Goal: Task Accomplishment & Management: Manage account settings

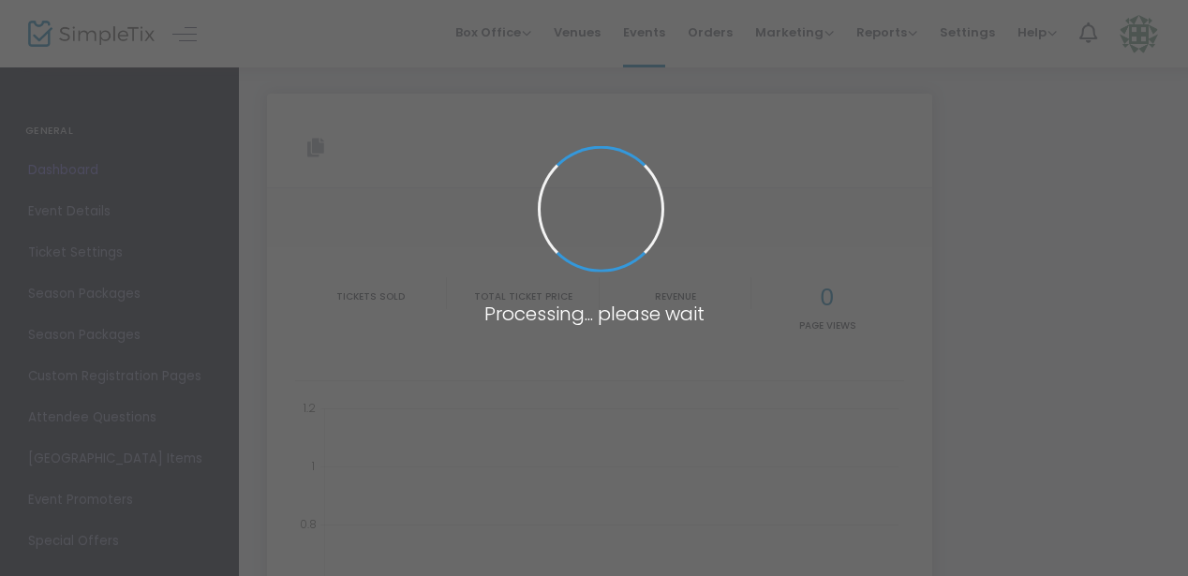
type input "[URL][DOMAIN_NAME]"
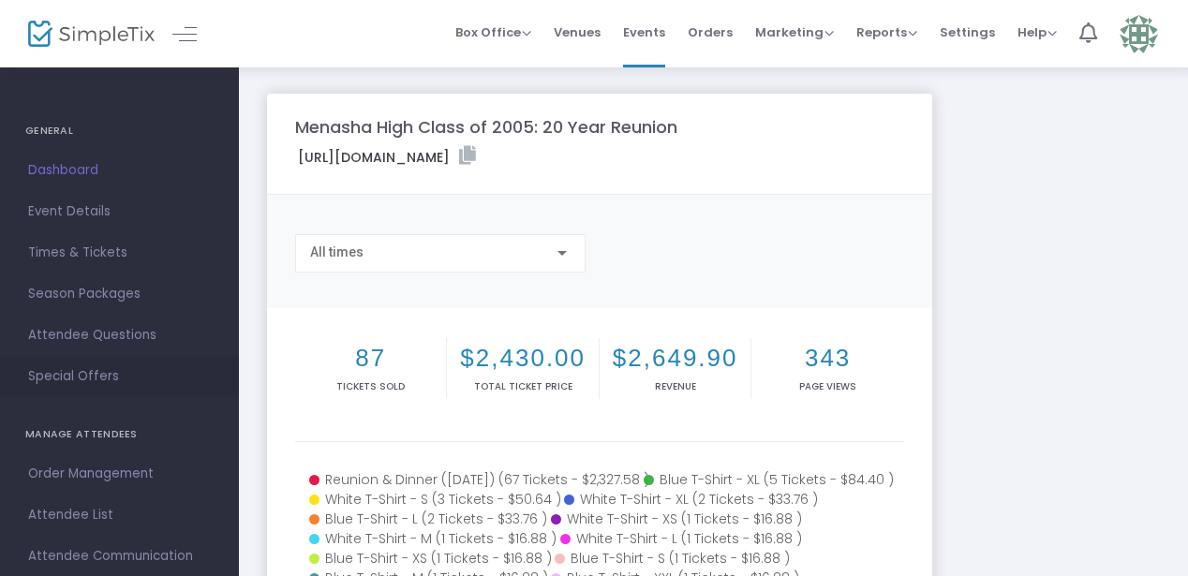
scroll to position [32, 0]
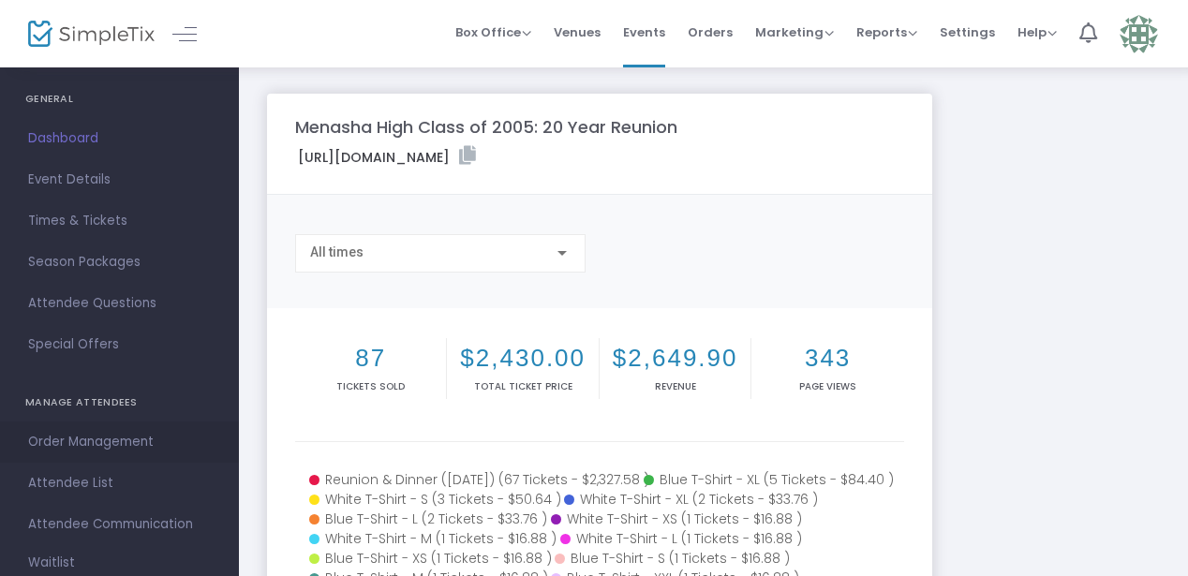
click at [83, 450] on span "Order Management" at bounding box center [119, 442] width 183 height 24
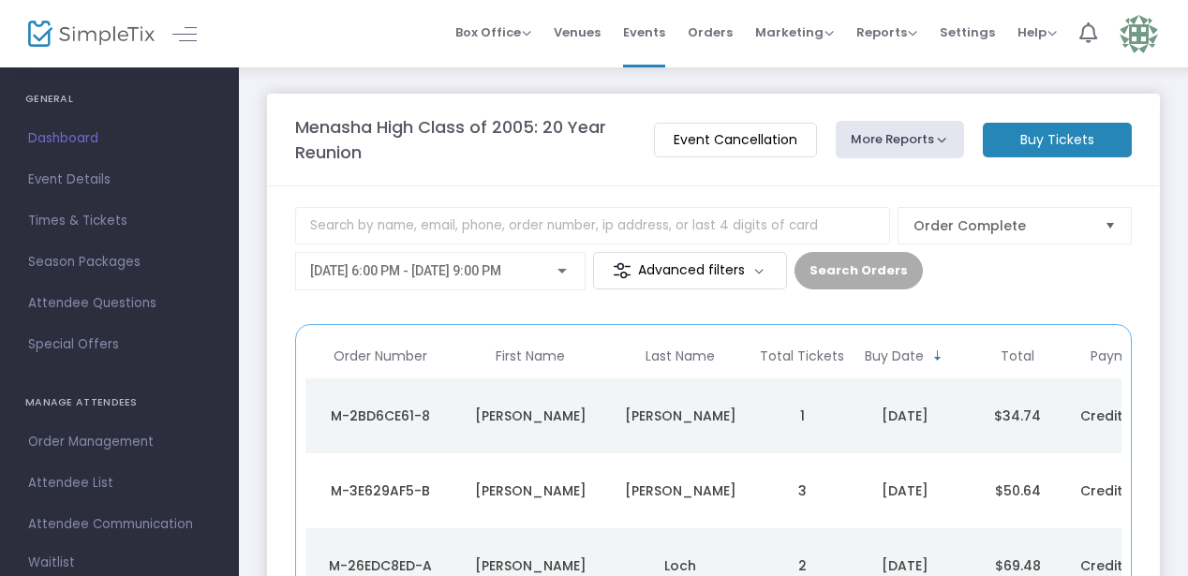
click at [676, 273] on m-button "Advanced filters" at bounding box center [690, 270] width 194 height 37
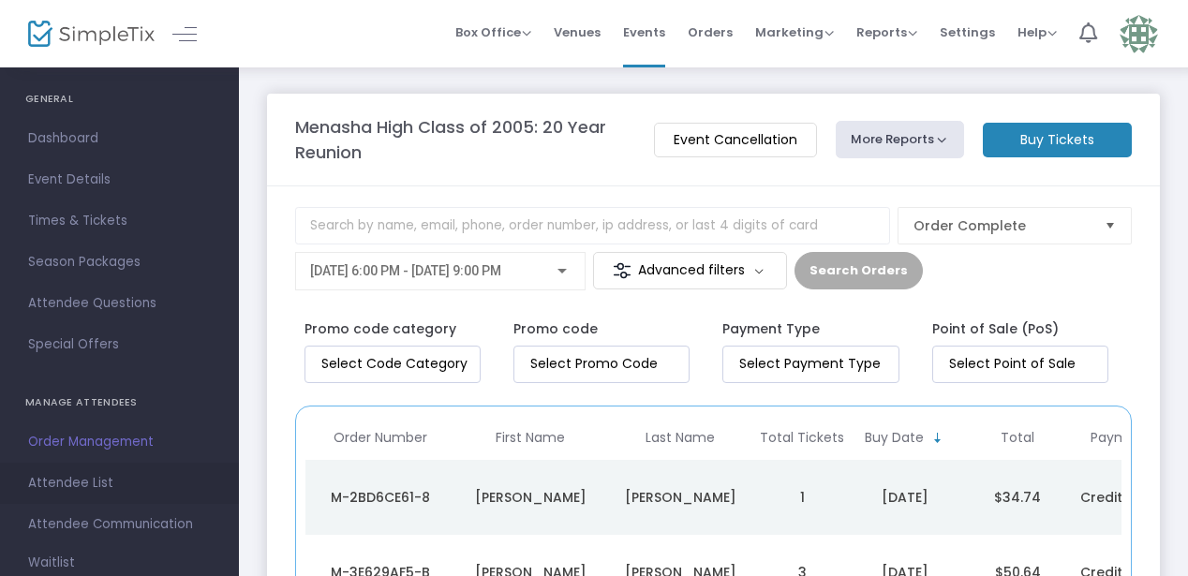
click at [73, 483] on span "Attendee List" at bounding box center [119, 483] width 183 height 24
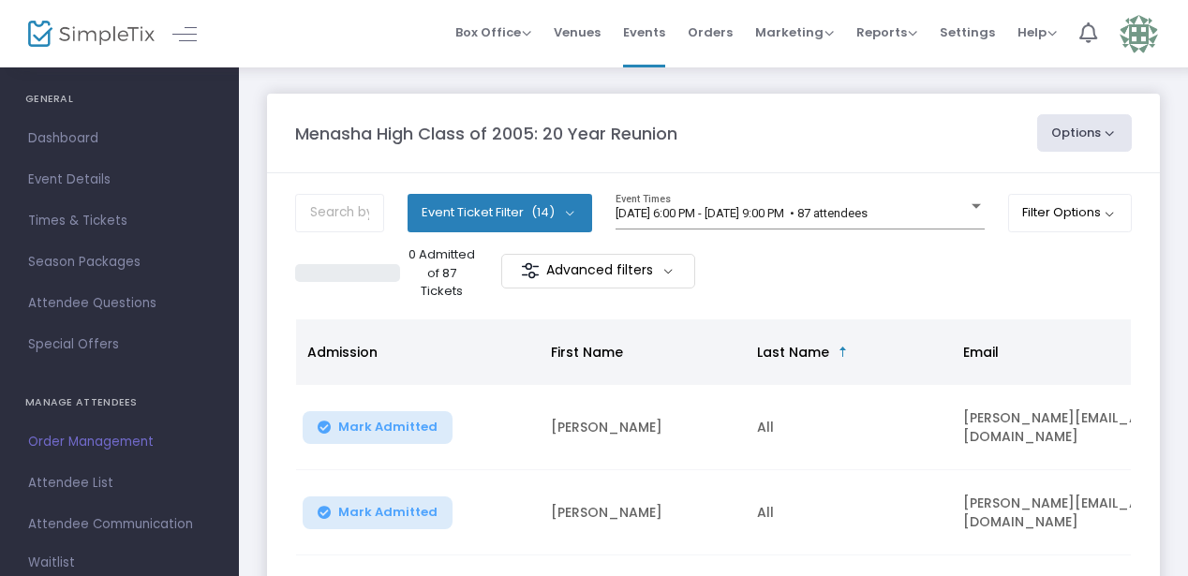
click at [531, 207] on span "(14)" at bounding box center [542, 212] width 23 height 15
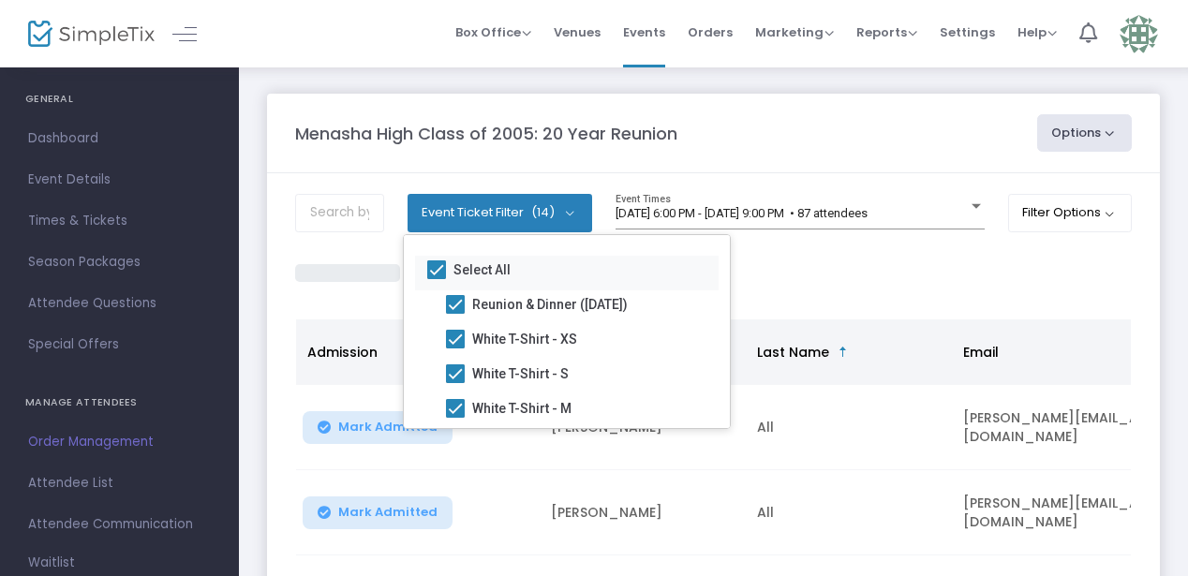
click at [437, 269] on span at bounding box center [436, 269] width 19 height 19
click at [436, 279] on input "Select All" at bounding box center [435, 279] width 1 height 1
checkbox input "false"
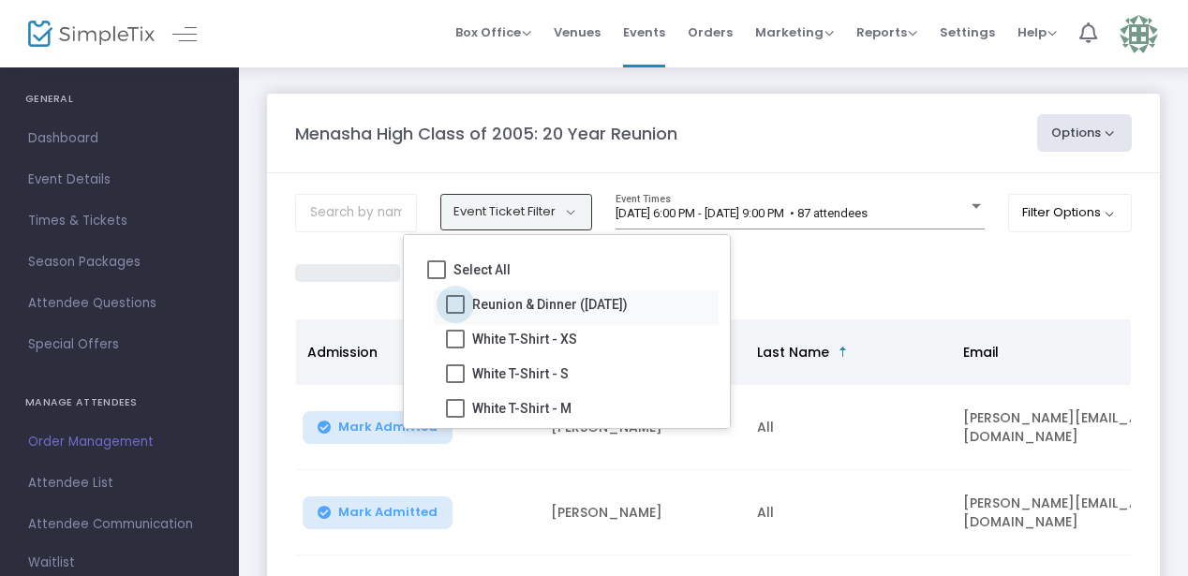
click at [464, 307] on span at bounding box center [455, 304] width 19 height 19
click at [455, 314] on input "Reunion & Dinner ([DATE])" at bounding box center [454, 314] width 1 height 1
checkbox input "true"
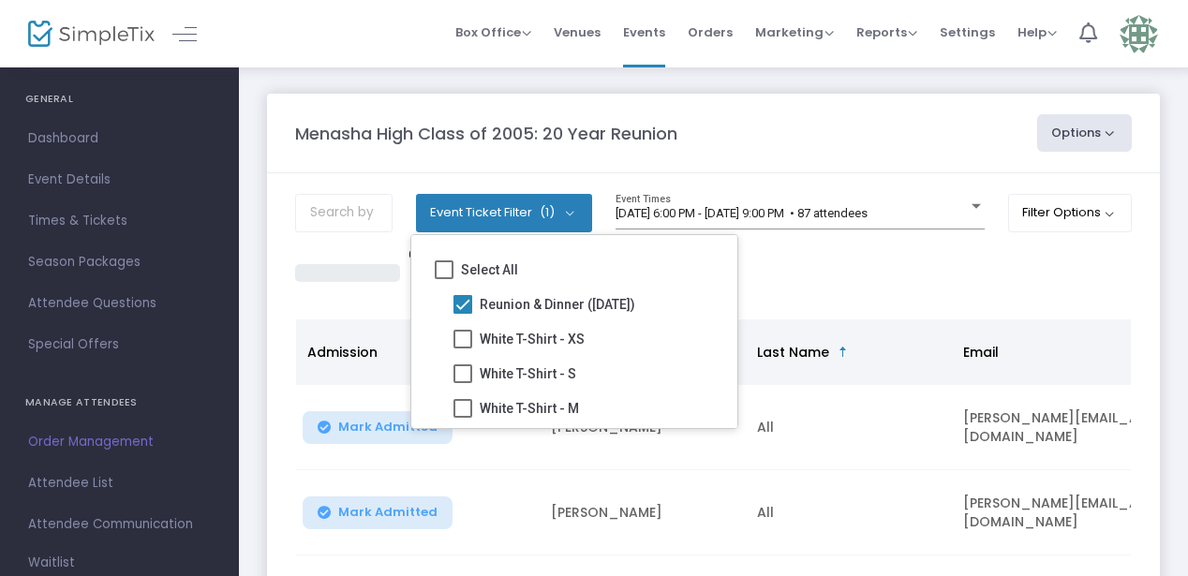
click at [816, 253] on div "0 Admitted of 67 Tickets Advanced filters" at bounding box center [713, 272] width 836 height 55
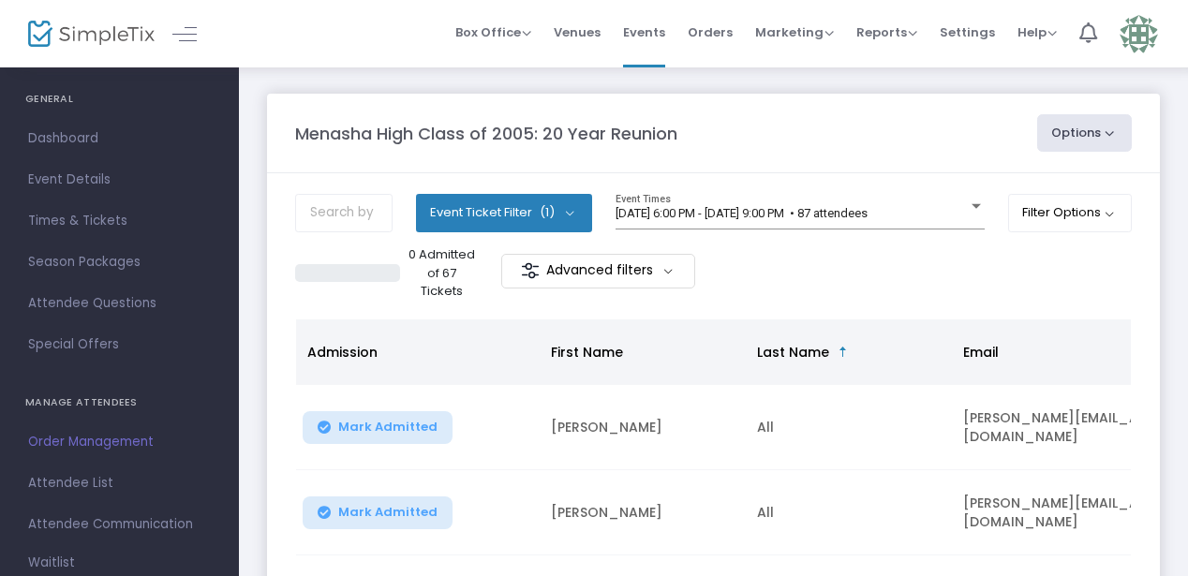
click at [566, 213] on button "Event Ticket Filter (1)" at bounding box center [504, 212] width 176 height 37
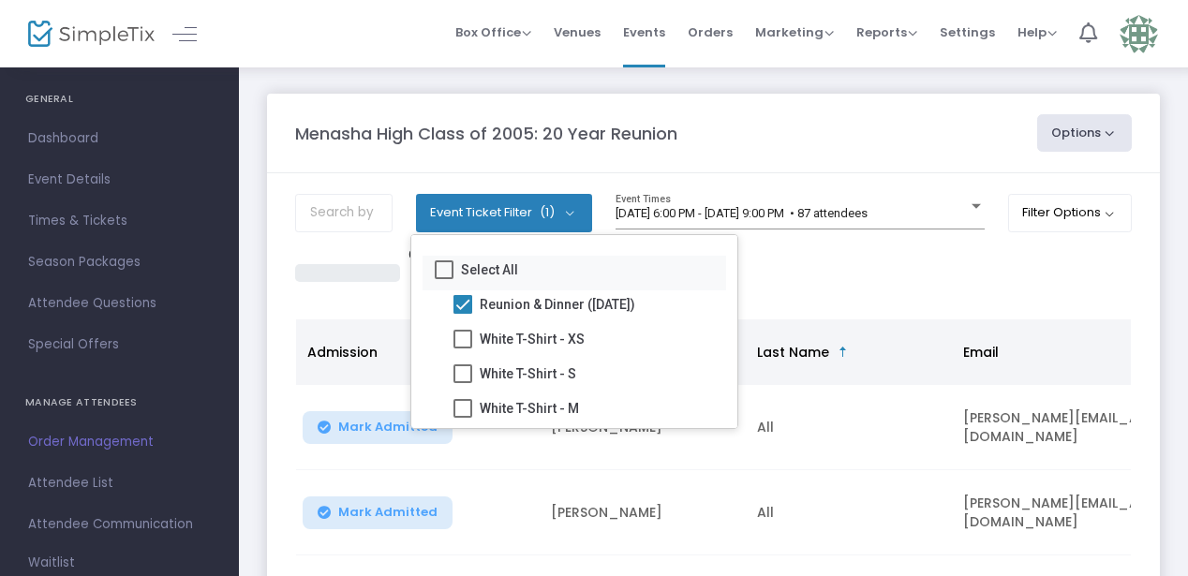
click at [453, 262] on label "Select All" at bounding box center [476, 269] width 83 height 22
click at [444, 279] on input "Select All" at bounding box center [443, 279] width 1 height 1
checkbox input "true"
click at [460, 295] on span at bounding box center [462, 304] width 19 height 19
click at [462, 314] on input "Reunion & Dinner ([DATE])" at bounding box center [462, 314] width 1 height 1
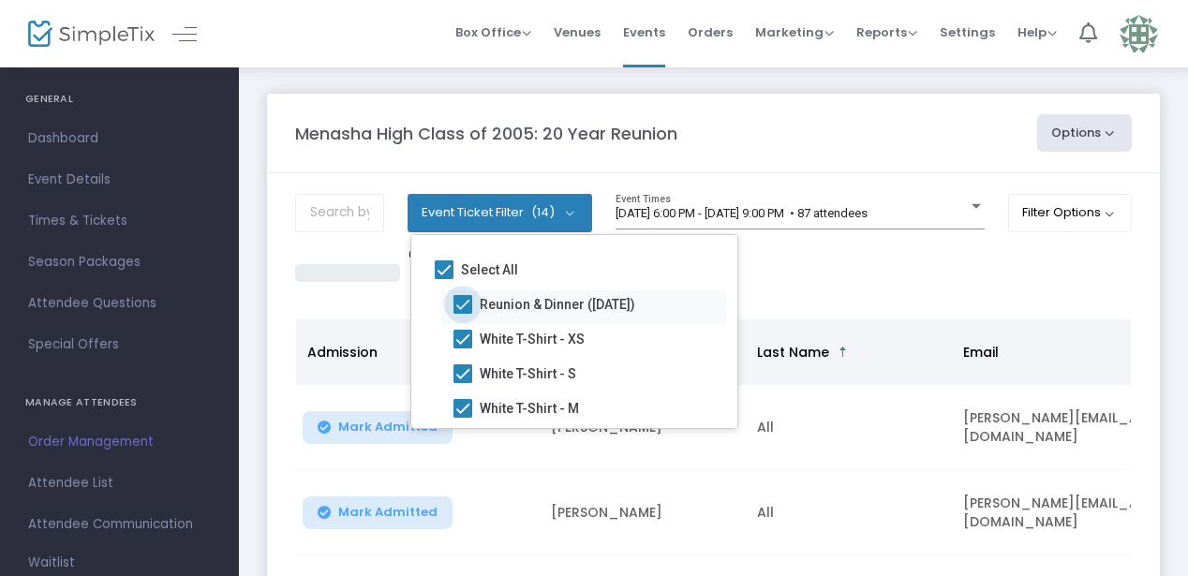
checkbox input "false"
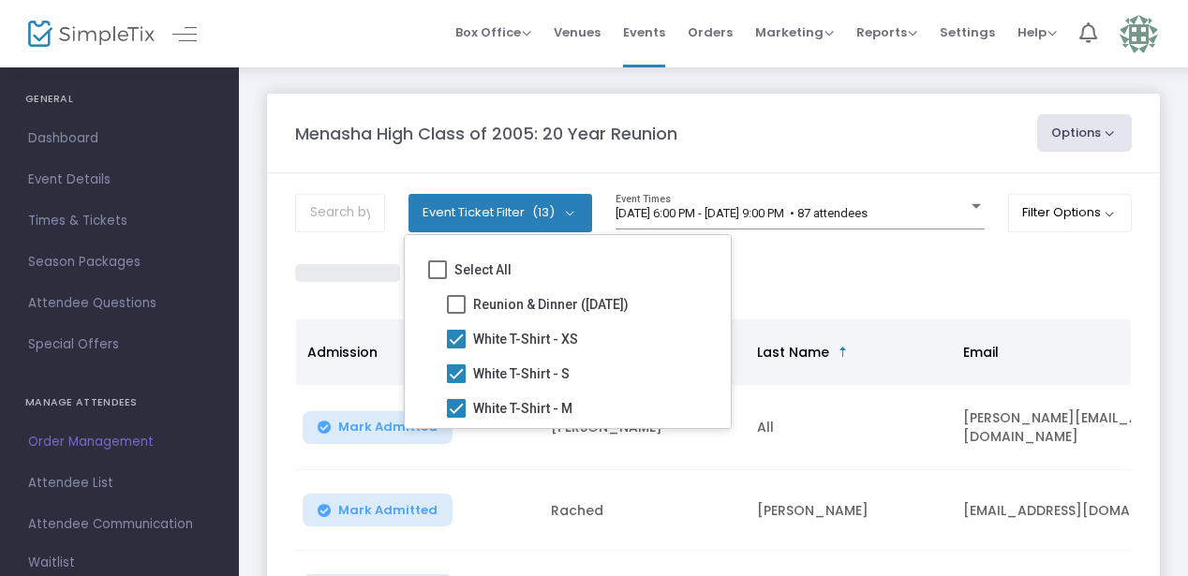
scroll to position [375, 0]
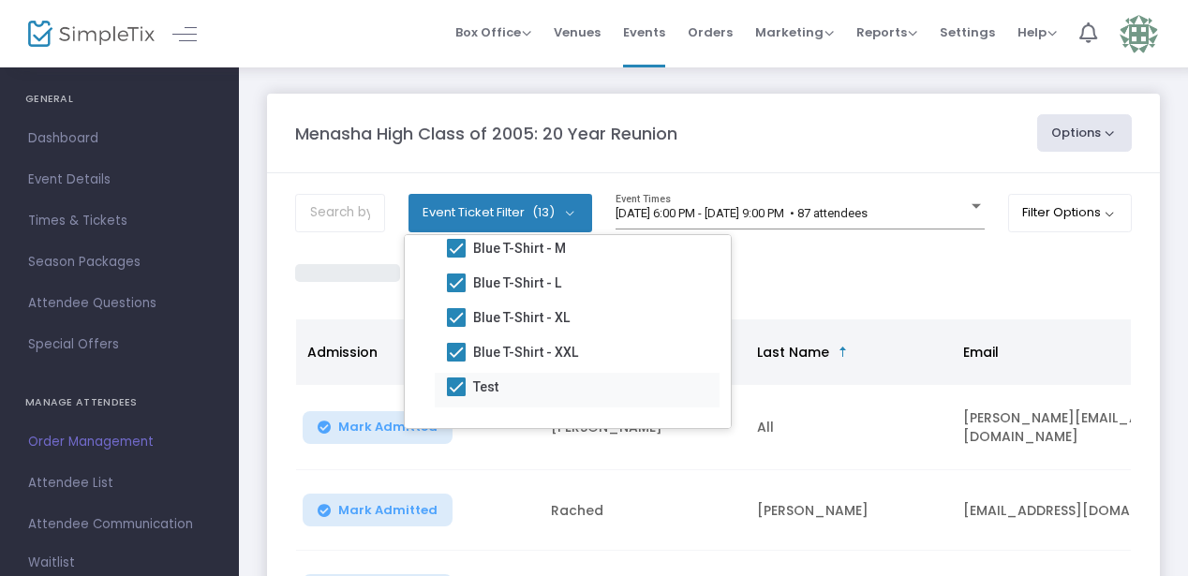
click at [451, 378] on span at bounding box center [456, 386] width 19 height 19
click at [455, 396] on input "Test" at bounding box center [455, 396] width 1 height 1
checkbox input "false"
click at [831, 283] on div "0 Admitted of 19 Tickets Advanced filters" at bounding box center [713, 272] width 836 height 55
